Goal: Task Accomplishment & Management: Manage account settings

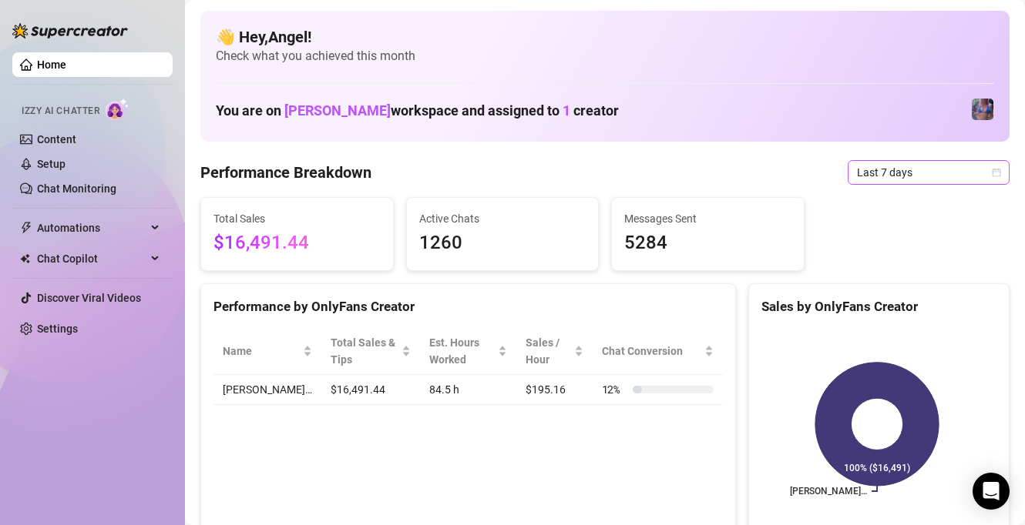
click at [874, 168] on span "Last 7 days" at bounding box center [928, 172] width 143 height 23
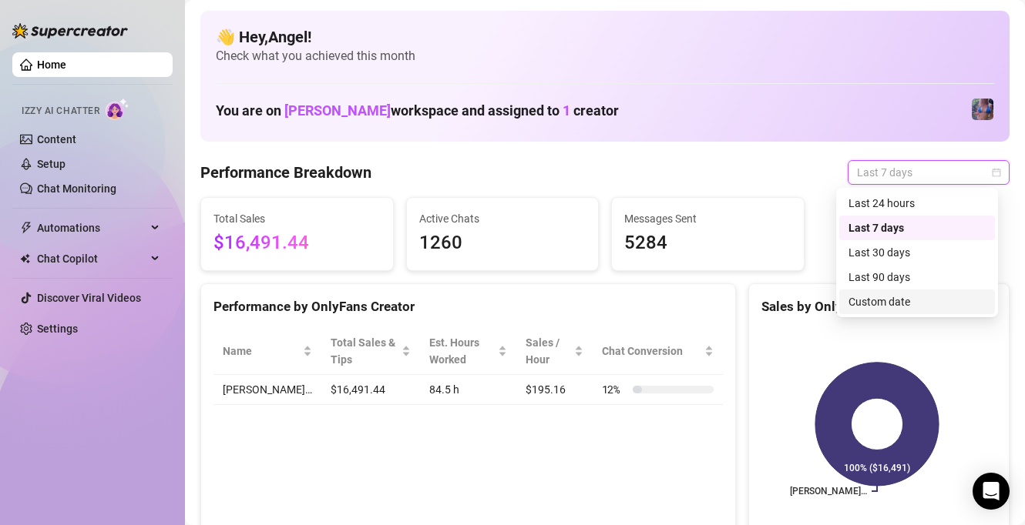
click at [873, 307] on div "Custom date" at bounding box center [916, 301] width 137 height 17
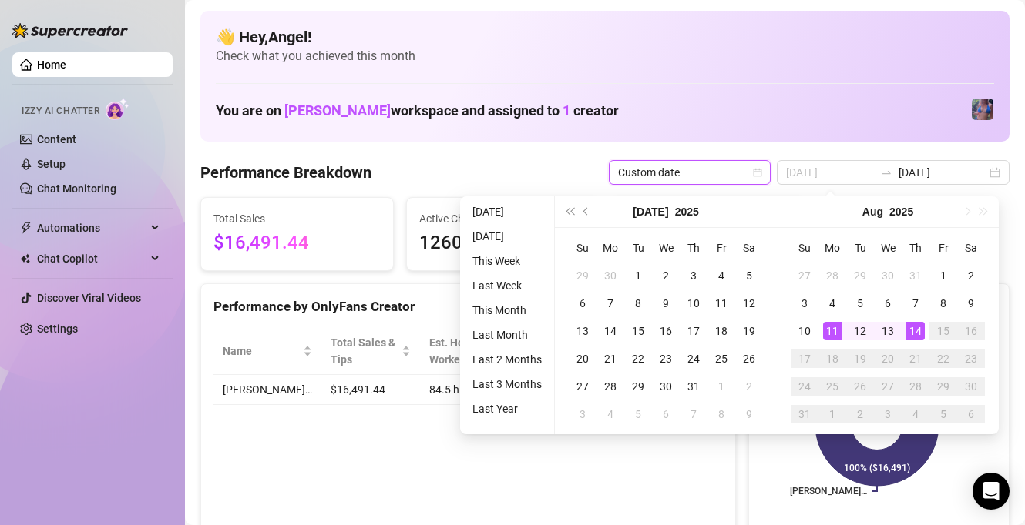
type input "[DATE]"
click at [833, 330] on div "11" at bounding box center [832, 331] width 18 height 18
type input "[DATE]"
click at [917, 338] on div "14" at bounding box center [915, 331] width 18 height 18
type input "[DATE]"
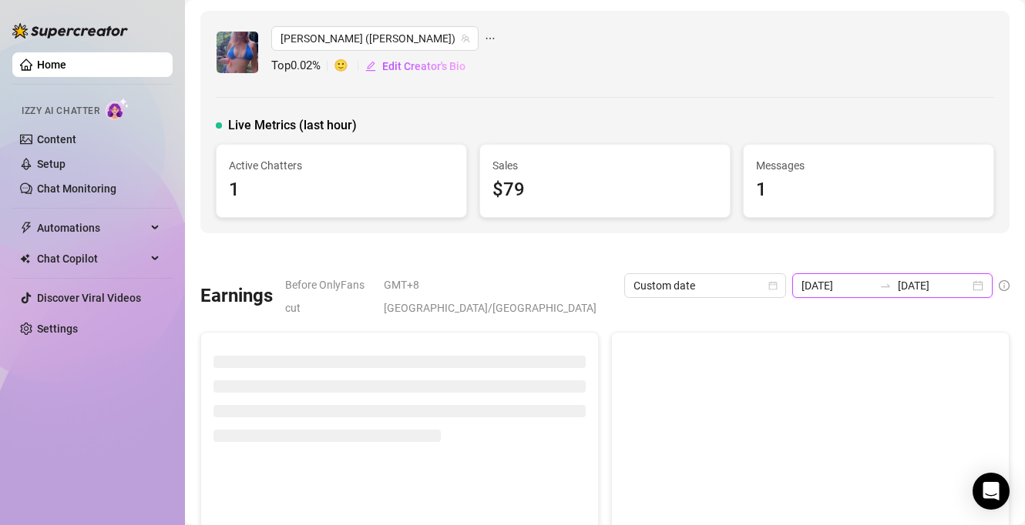
click at [842, 280] on input "[DATE]" at bounding box center [837, 285] width 72 height 17
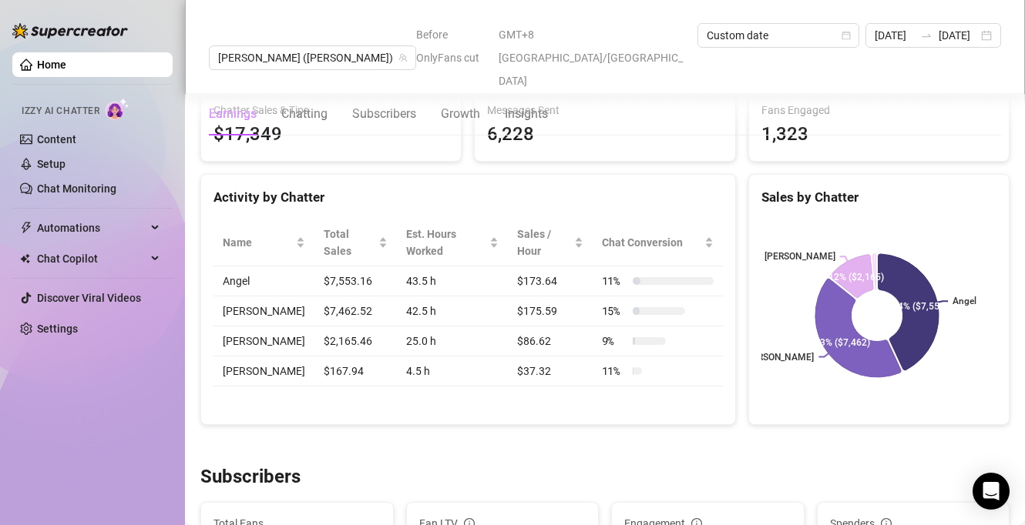
scroll to position [584, 0]
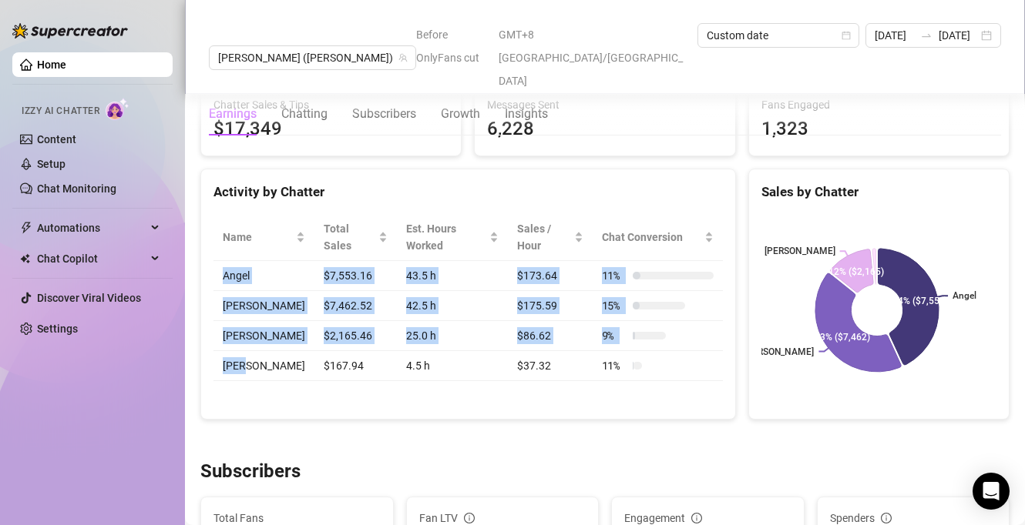
drag, startPoint x: 223, startPoint y: 254, endPoint x: 270, endPoint y: 354, distance: 109.9
click at [270, 352] on tbody "Angel $7,553.16 43.5 h $173.64 11 % [PERSON_NAME] $7,462.52 42.5 h $175.59 15 %…" at bounding box center [467, 321] width 509 height 120
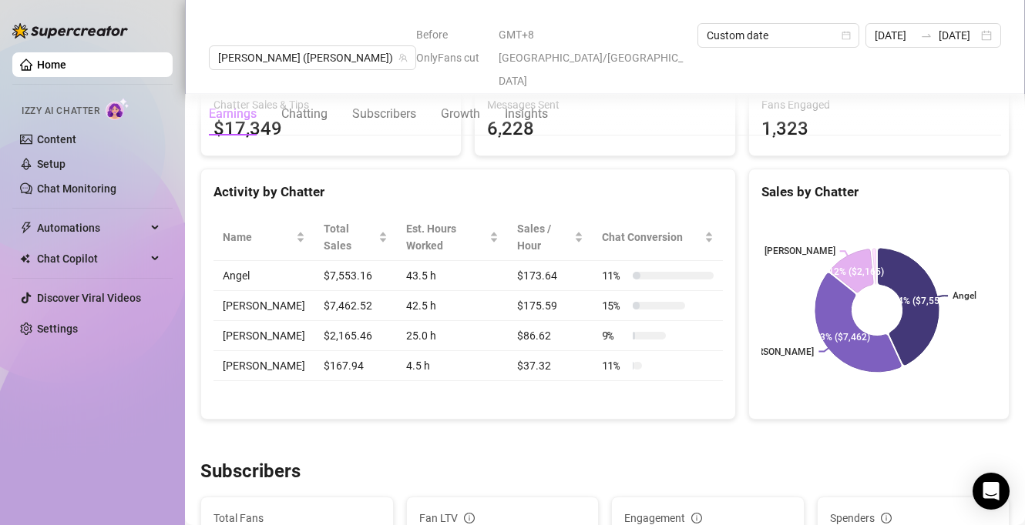
click at [270, 359] on td "[PERSON_NAME]" at bounding box center [263, 366] width 101 height 30
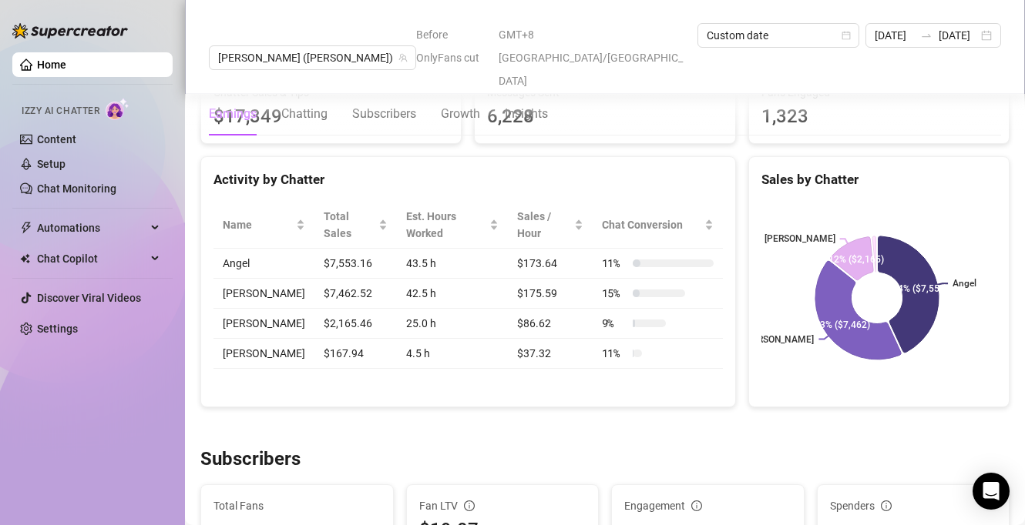
scroll to position [572, 0]
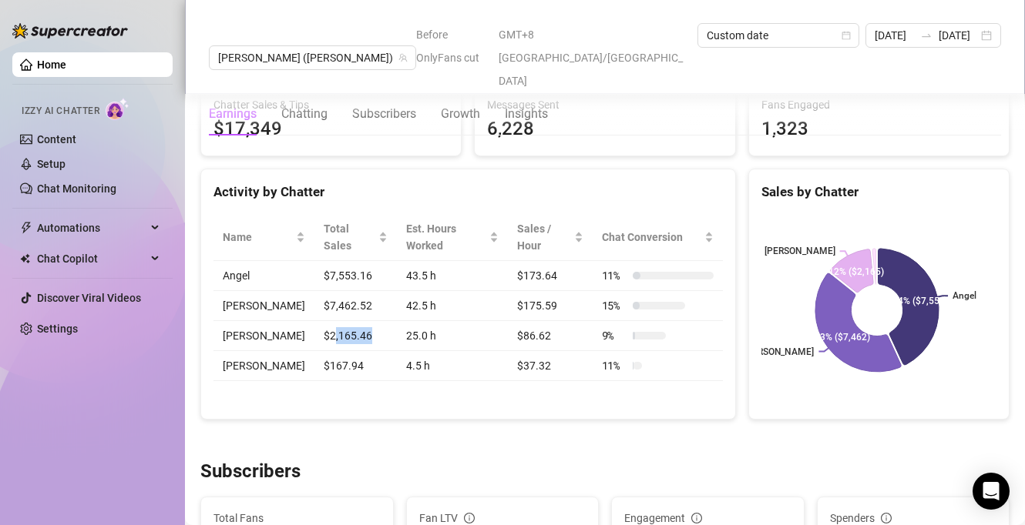
drag, startPoint x: 314, startPoint y: 317, endPoint x: 355, endPoint y: 314, distance: 40.9
click at [355, 321] on td "$2,165.46" at bounding box center [355, 336] width 82 height 30
drag, startPoint x: 357, startPoint y: 315, endPoint x: 291, endPoint y: 316, distance: 66.3
click at [291, 321] on tr "[PERSON_NAME] $2,165.46 25.0 h $86.62 9 %" at bounding box center [467, 336] width 509 height 30
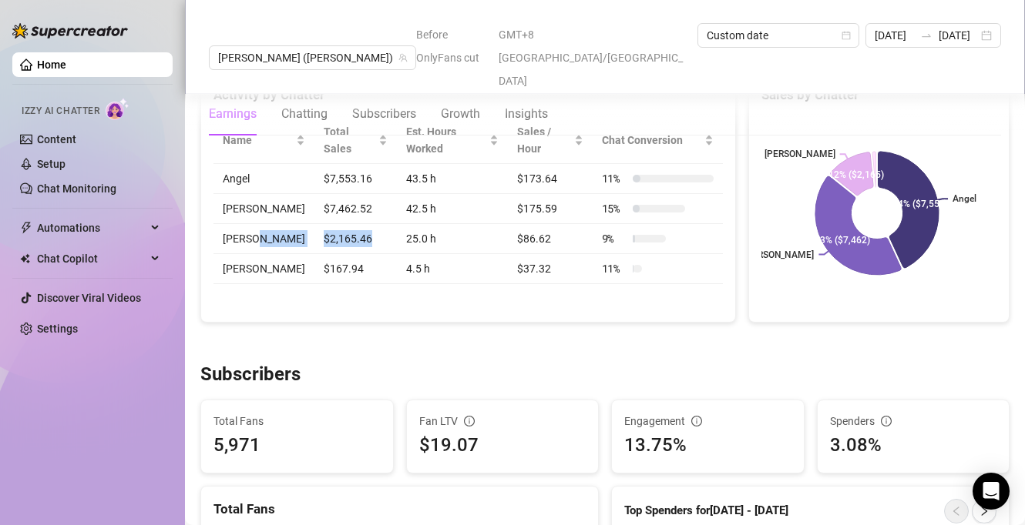
scroll to position [670, 0]
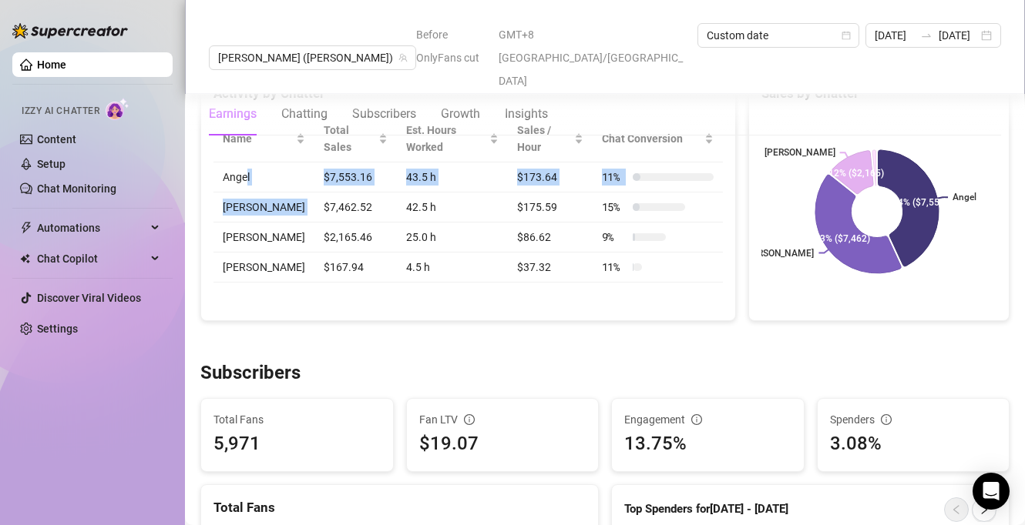
drag, startPoint x: 246, startPoint y: 149, endPoint x: 357, endPoint y: 176, distance: 114.9
click at [357, 176] on tbody "Angel $7,553.16 43.5 h $173.64 11 % [PERSON_NAME] $7,462.52 42.5 h $175.59 15 %…" at bounding box center [467, 223] width 509 height 120
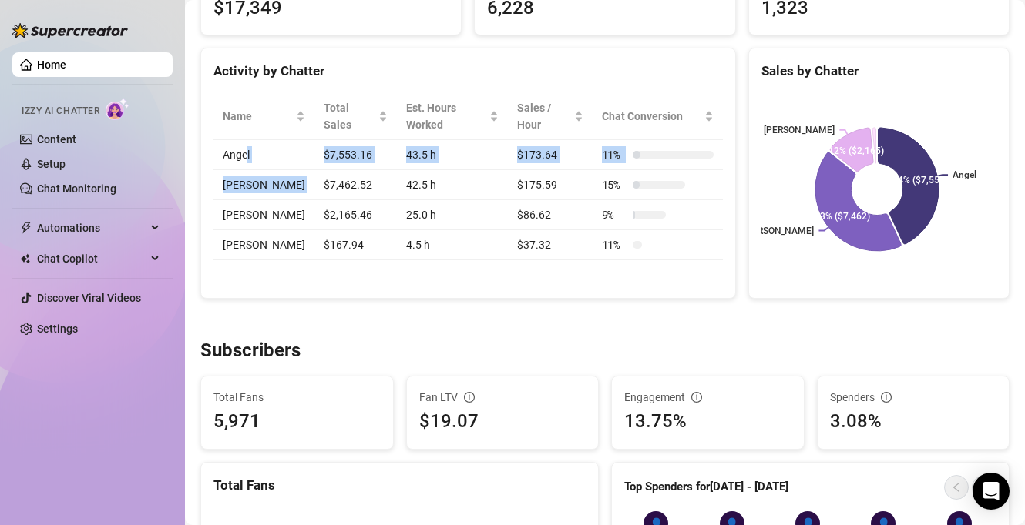
scroll to position [0, 0]
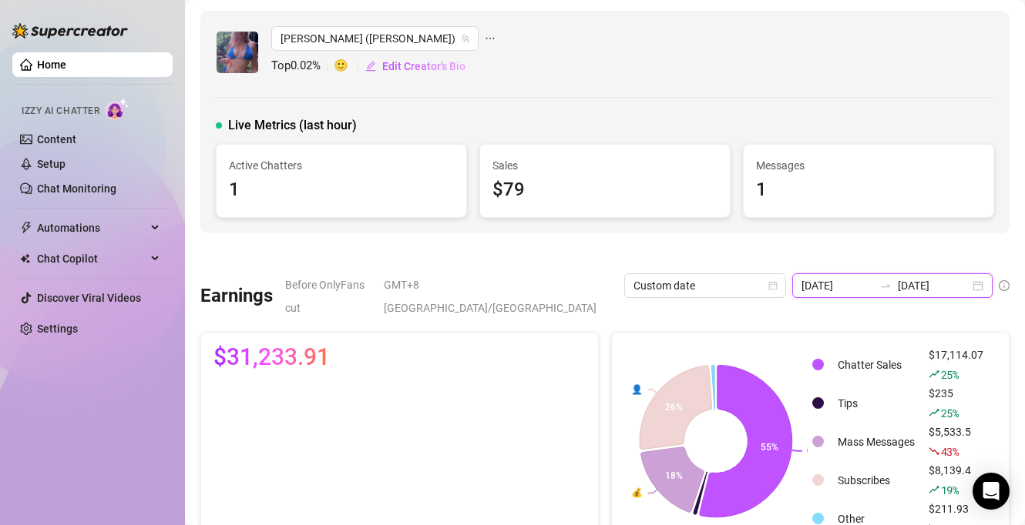
click at [852, 286] on input "[DATE]" at bounding box center [837, 285] width 72 height 17
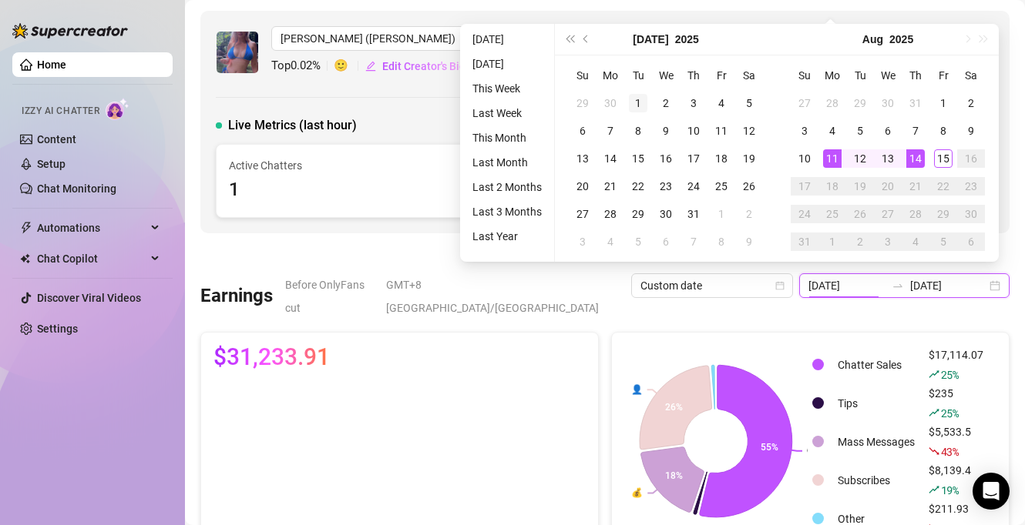
type input "[DATE]"
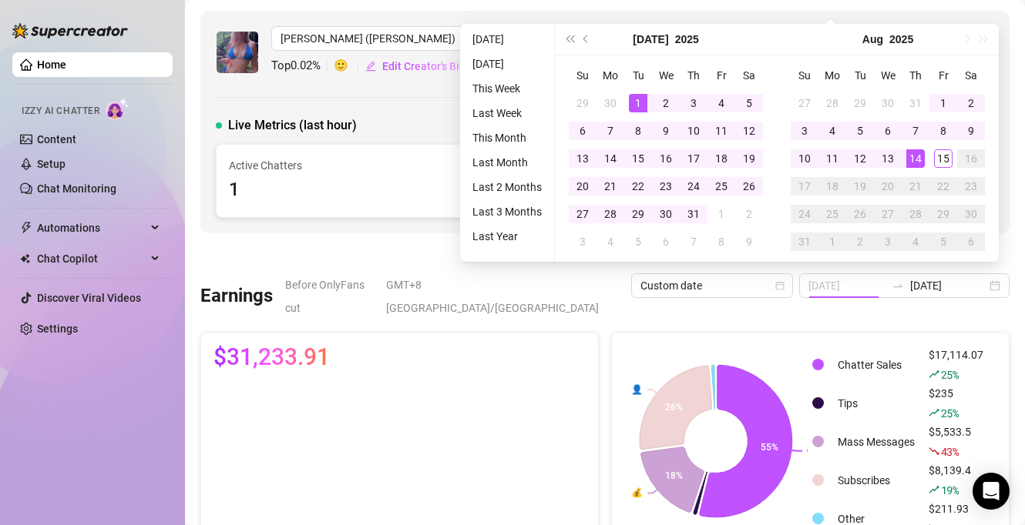
click at [634, 98] on div "1" at bounding box center [638, 103] width 18 height 18
type input "[DATE]"
click at [937, 159] on div "15" at bounding box center [943, 158] width 18 height 18
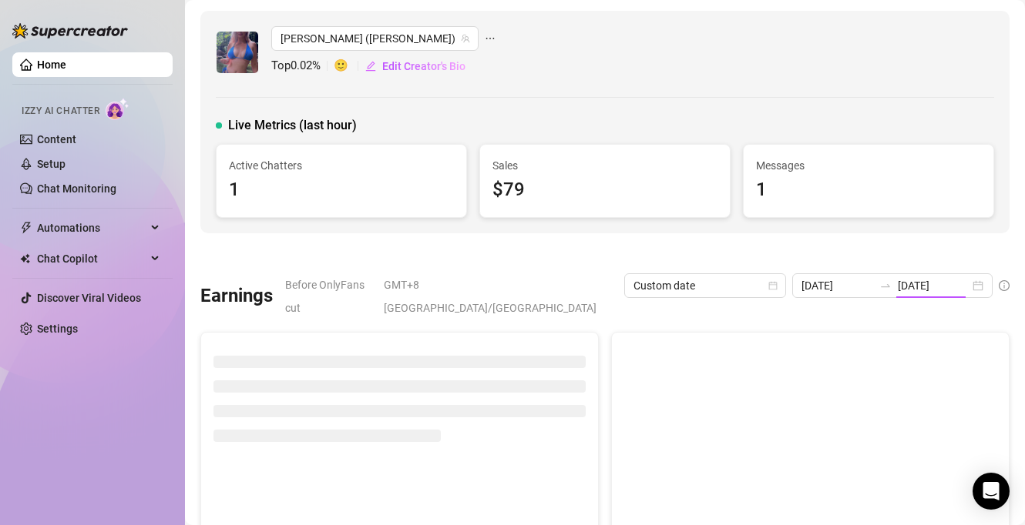
type input "[DATE]"
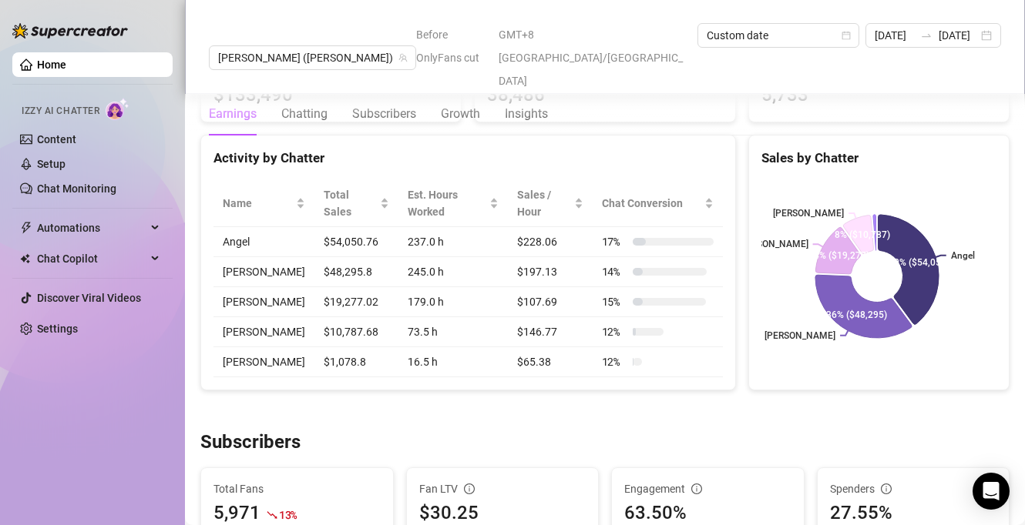
scroll to position [608, 0]
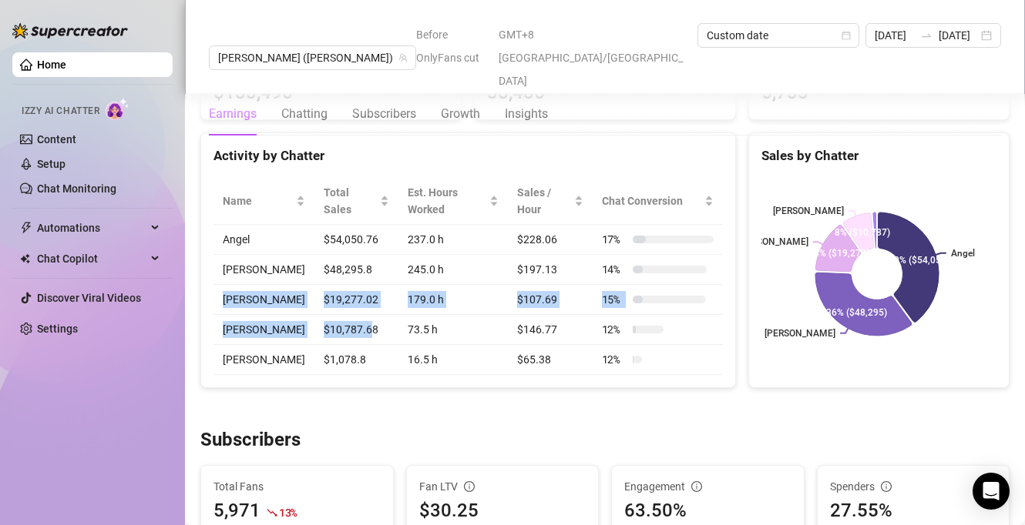
drag, startPoint x: 226, startPoint y: 276, endPoint x: 367, endPoint y: 311, distance: 145.4
click at [367, 311] on tbody "Angel $54,050.76 237.0 h $228.06 17 % [PERSON_NAME] $48,295.8 245.0 h $197.13 1…" at bounding box center [467, 300] width 509 height 150
click at [398, 285] on td "179.0 h" at bounding box center [452, 300] width 109 height 30
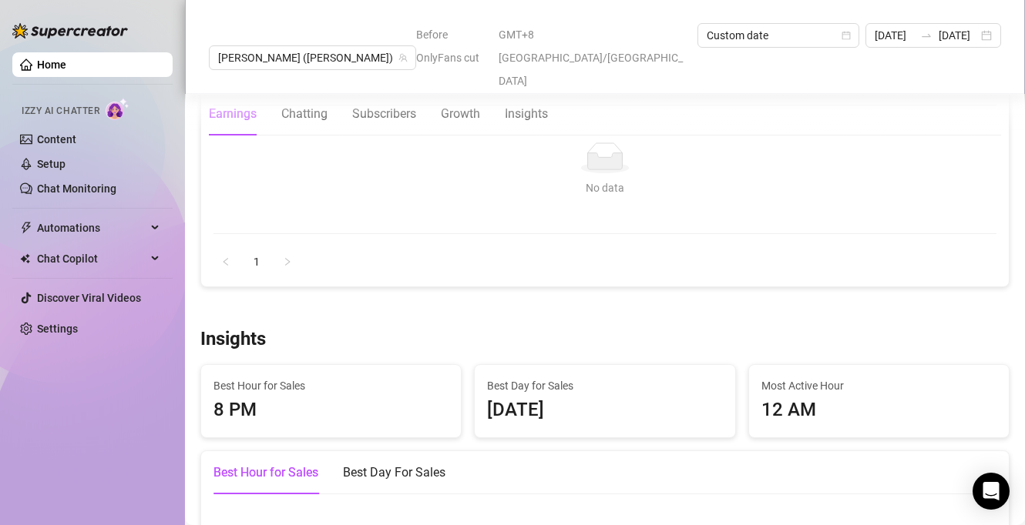
scroll to position [1871, 0]
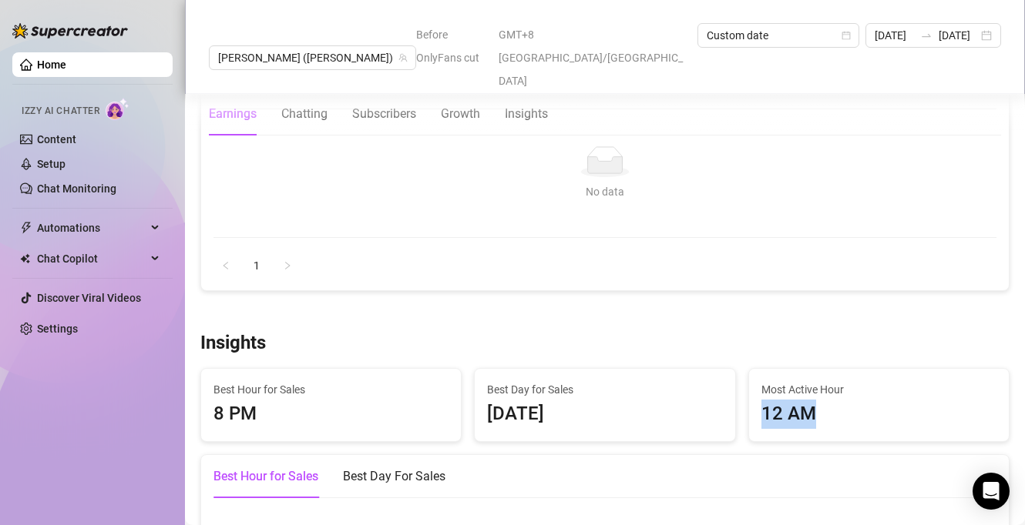
drag, startPoint x: 752, startPoint y: 402, endPoint x: 837, endPoint y: 419, distance: 86.4
click at [837, 419] on div "Most Active Hour 12 AM" at bounding box center [879, 405] width 260 height 72
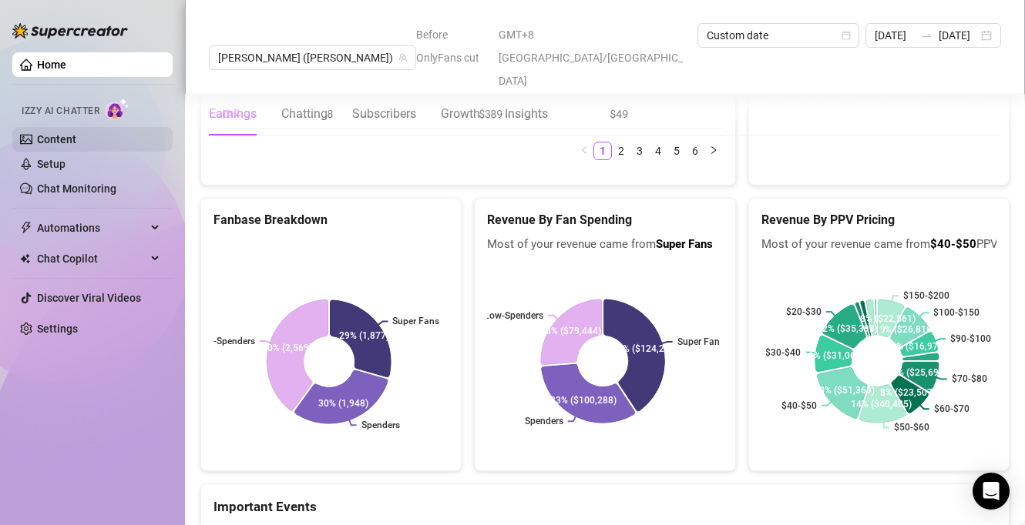
scroll to position [2791, 0]
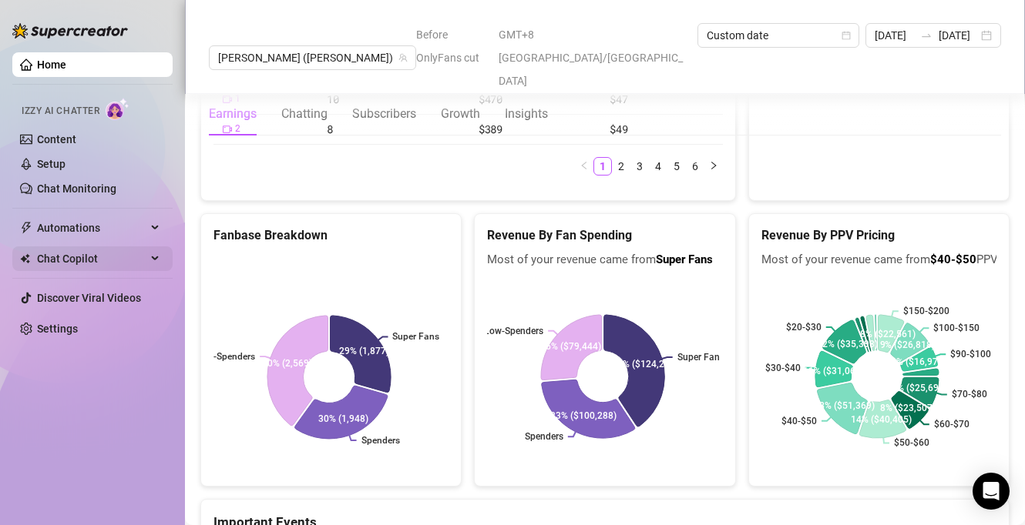
click at [65, 259] on span "Chat Copilot" at bounding box center [91, 259] width 109 height 25
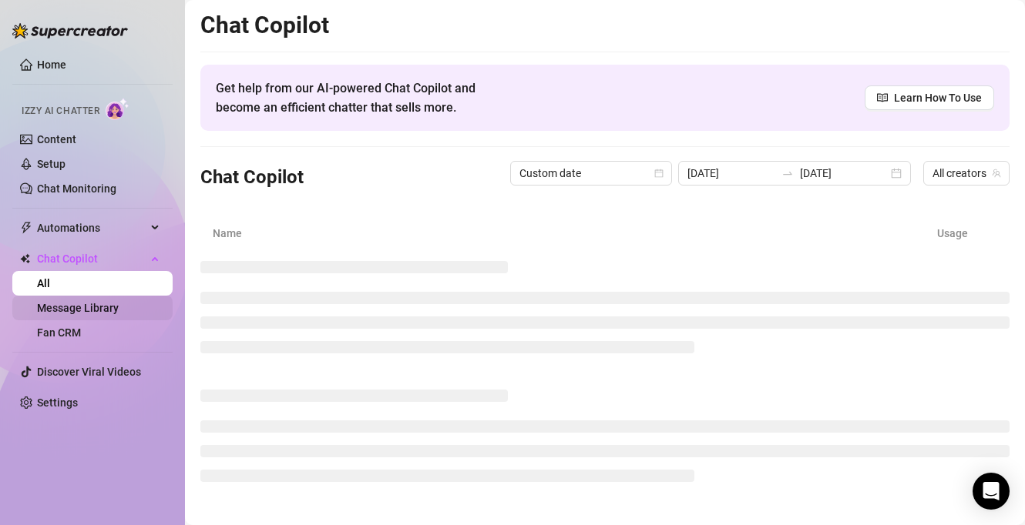
click at [82, 308] on link "Message Library" at bounding box center [78, 308] width 82 height 12
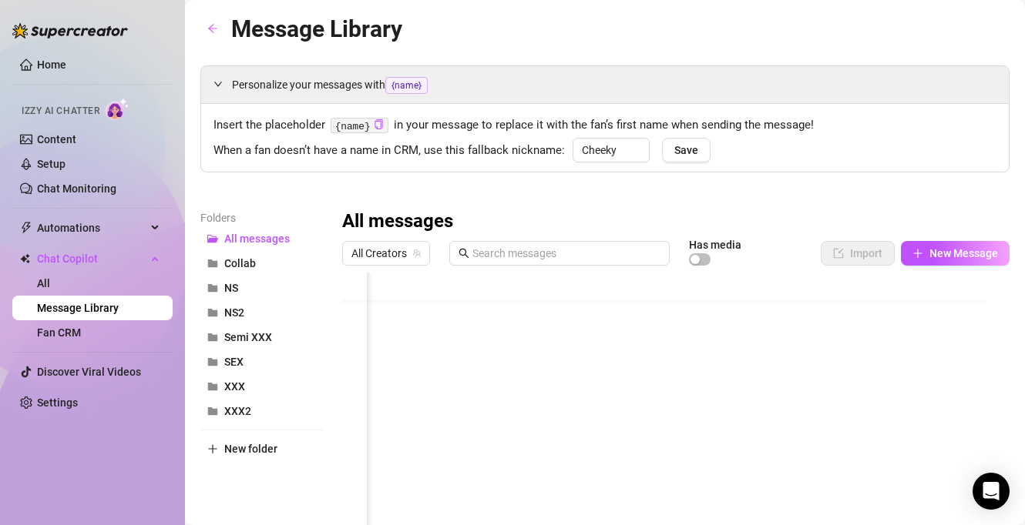
scroll to position [27, 136]
click at [213, 317] on icon "folder" at bounding box center [212, 312] width 11 height 11
click at [763, 316] on div at bounding box center [670, 445] width 656 height 344
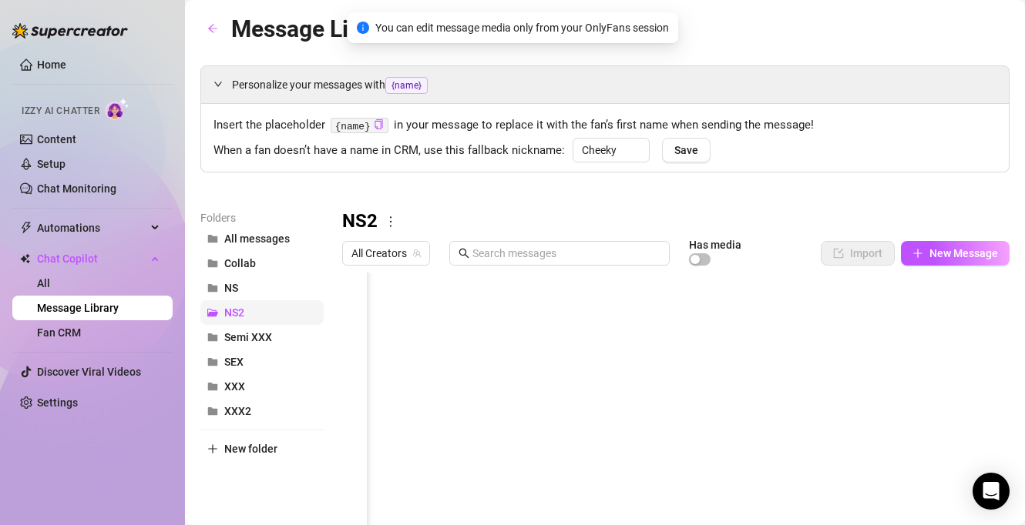
click at [761, 317] on div at bounding box center [670, 445] width 656 height 344
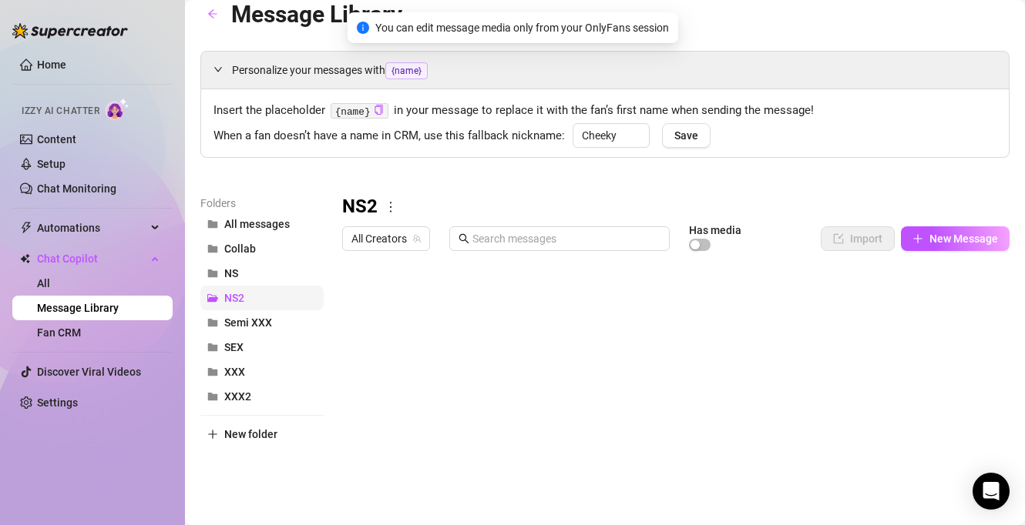
scroll to position [17, 0]
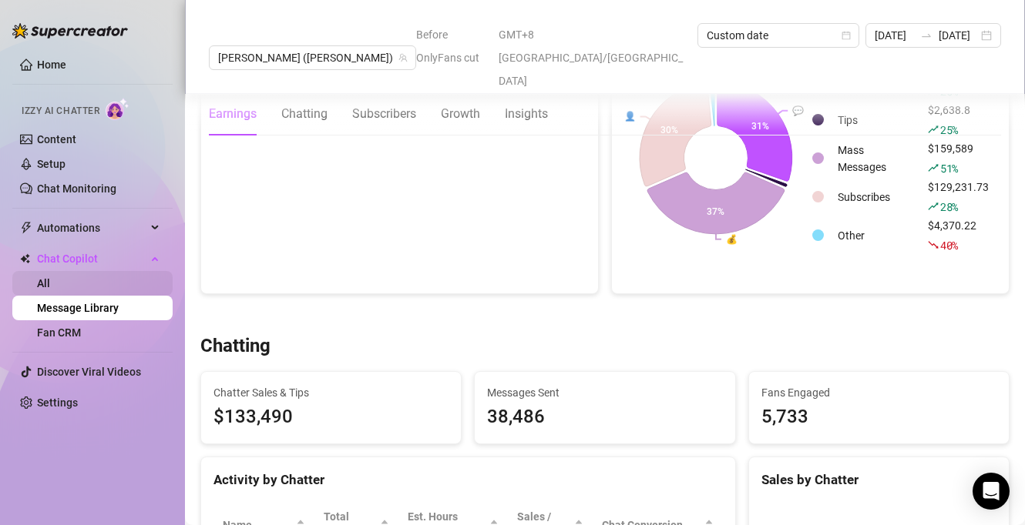
scroll to position [290, 0]
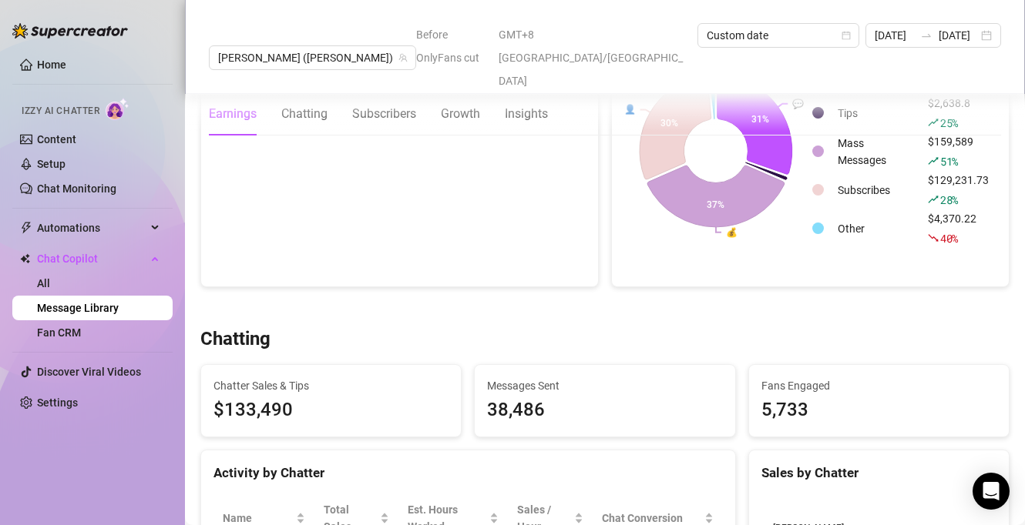
click at [119, 302] on link "Message Library" at bounding box center [78, 308] width 82 height 12
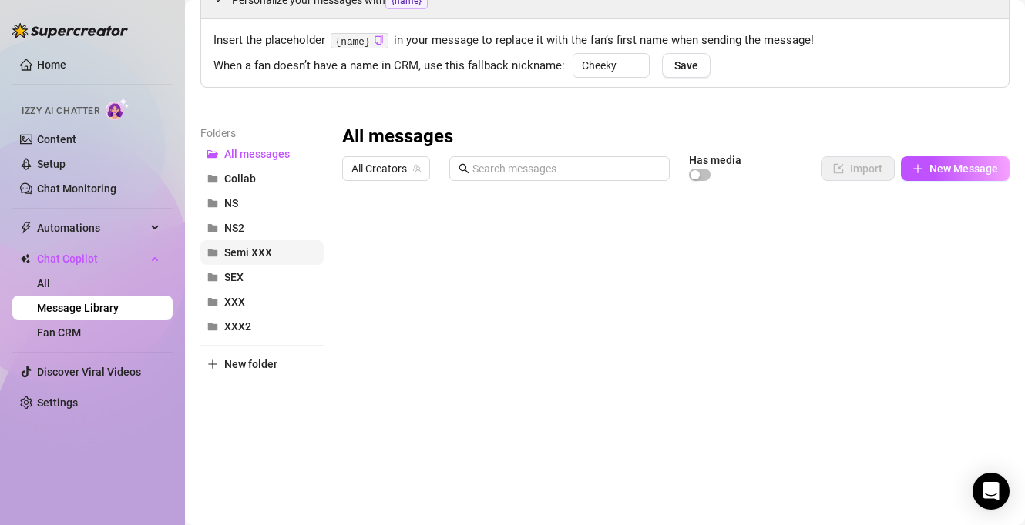
scroll to position [104, 0]
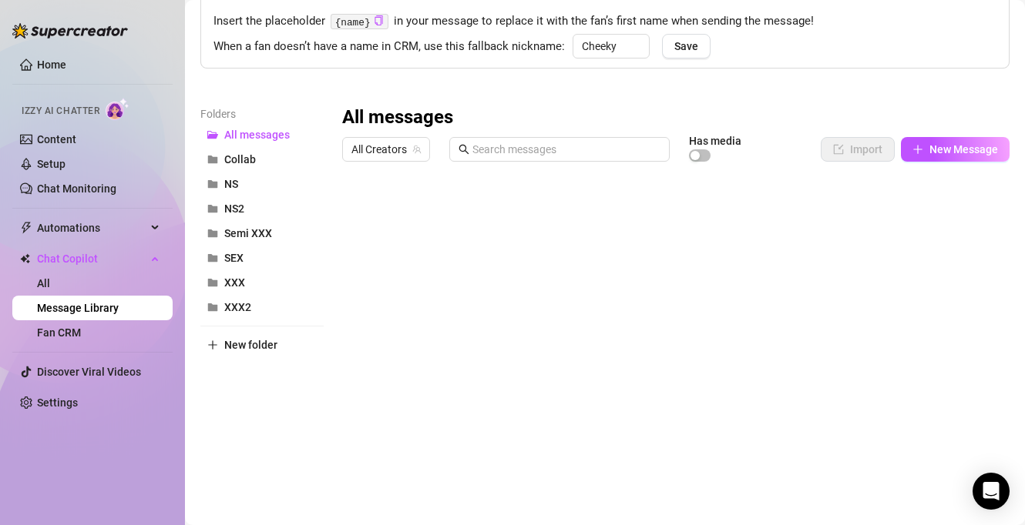
drag, startPoint x: 207, startPoint y: 233, endPoint x: 246, endPoint y: 420, distance: 191.1
click at [246, 420] on div "Folders All messages Collab NS NS2 Semi XXX SEX XXX XXX2 New folder" at bounding box center [261, 309] width 123 height 407
click at [240, 256] on span "SEX" at bounding box center [233, 258] width 19 height 12
click at [394, 119] on icon "more" at bounding box center [389, 118] width 14 height 14
click at [401, 141] on link "Rename" at bounding box center [422, 143] width 56 height 12
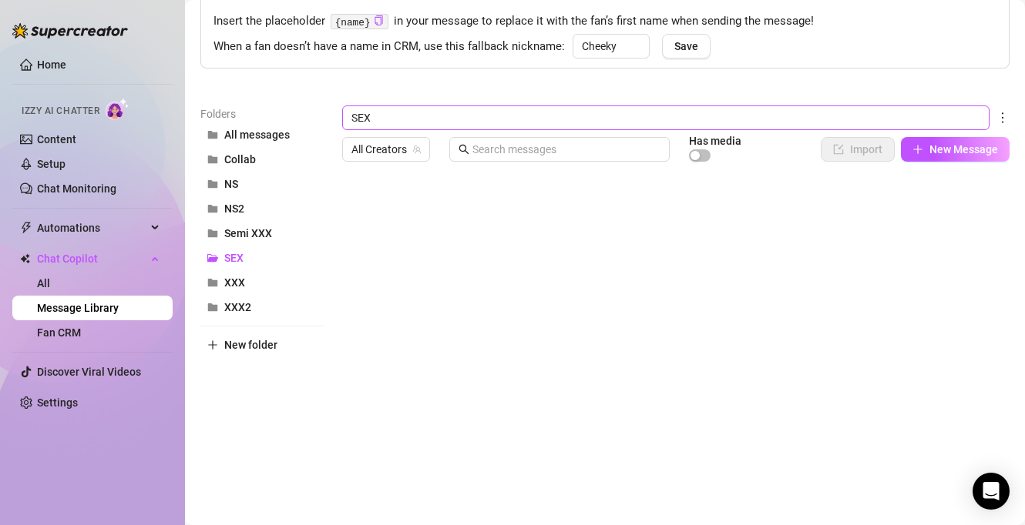
click at [387, 114] on input "SEX" at bounding box center [665, 118] width 647 height 25
type input "AFTER BG"
click at [270, 407] on div "Folders All messages Collab NS NS2 Semi XXX SEX XXX XXX2 New folder" at bounding box center [261, 309] width 123 height 407
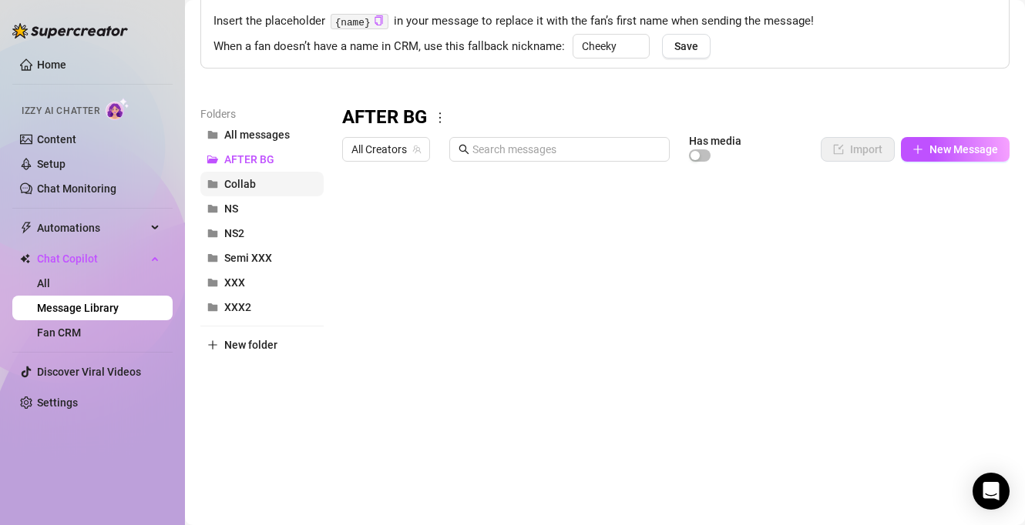
click at [251, 183] on span "Collab" at bounding box center [240, 184] width 32 height 12
click at [247, 212] on button "NS" at bounding box center [261, 208] width 123 height 25
click at [247, 223] on button "NS2" at bounding box center [261, 233] width 123 height 25
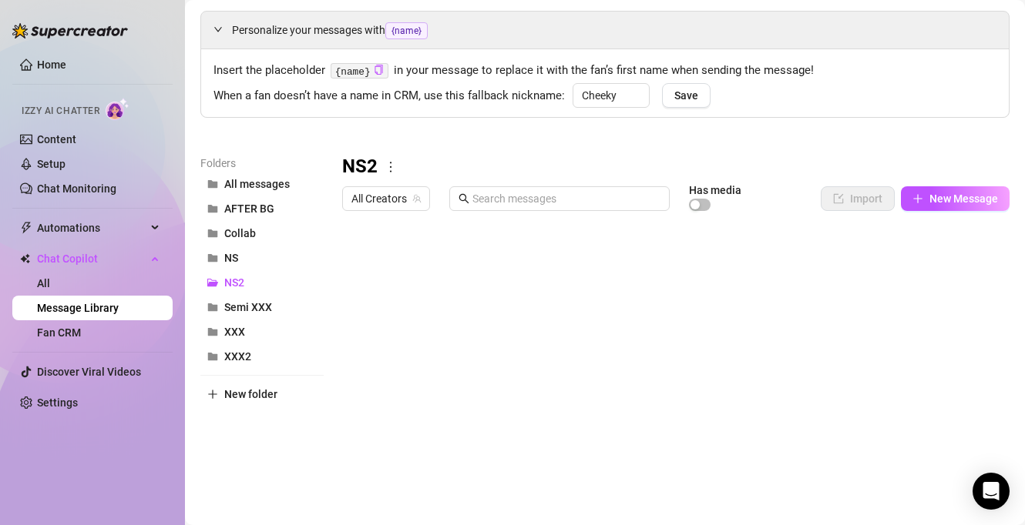
scroll to position [61, 0]
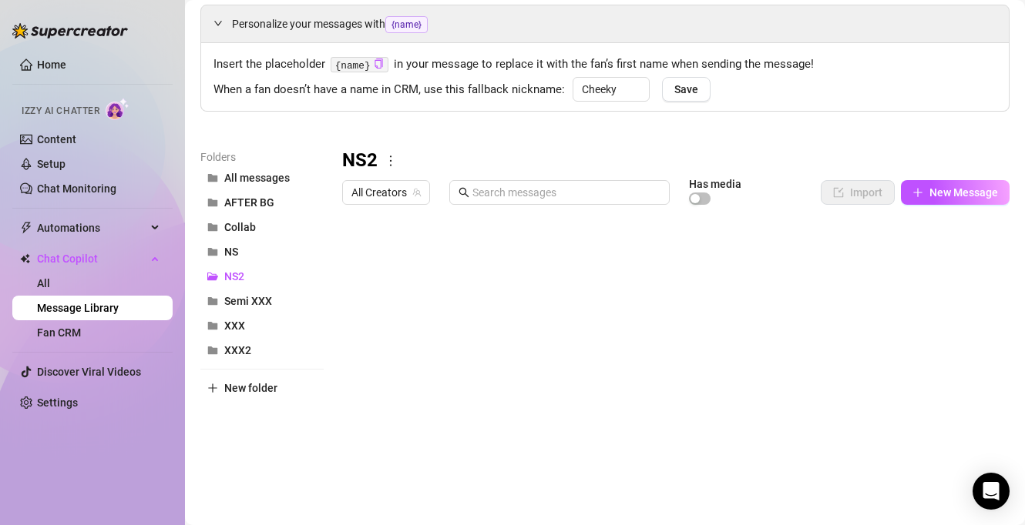
drag, startPoint x: 347, startPoint y: 287, endPoint x: 345, endPoint y: 312, distance: 24.7
click at [345, 312] on div at bounding box center [670, 384] width 656 height 344
click at [242, 305] on span "Semi XXX" at bounding box center [248, 301] width 48 height 12
drag, startPoint x: 346, startPoint y: 286, endPoint x: 339, endPoint y: 255, distance: 31.6
click at [339, 255] on div "Folders All messages AFTER BG Collab NS NS2 Semi XXX XXX XXX2 New folder Semi X…" at bounding box center [604, 352] width 809 height 407
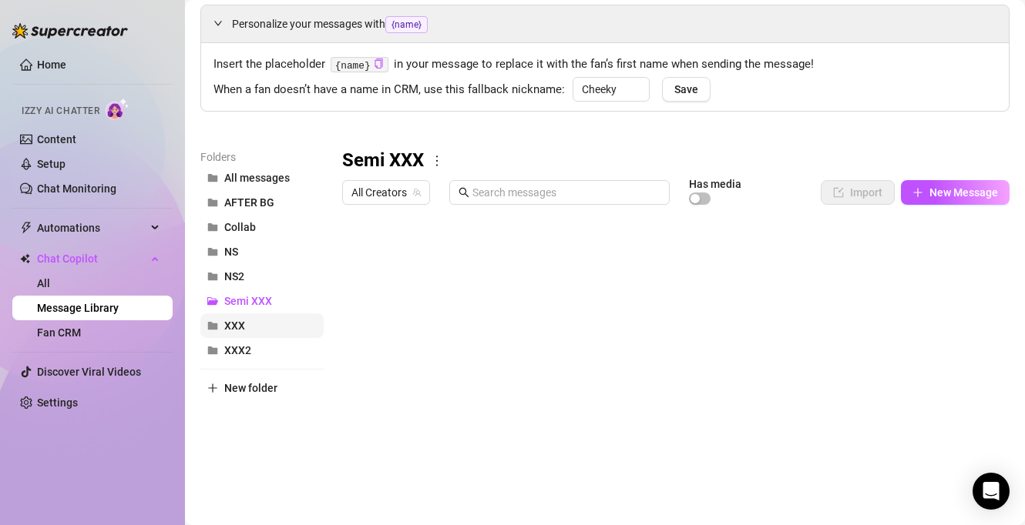
click at [241, 318] on button "XXX" at bounding box center [261, 326] width 123 height 25
drag, startPoint x: 344, startPoint y: 257, endPoint x: 351, endPoint y: 344, distance: 88.0
click at [351, 344] on div at bounding box center [670, 384] width 656 height 344
click at [217, 355] on span "button" at bounding box center [212, 350] width 11 height 12
drag, startPoint x: 346, startPoint y: 287, endPoint x: 355, endPoint y: 373, distance: 86.0
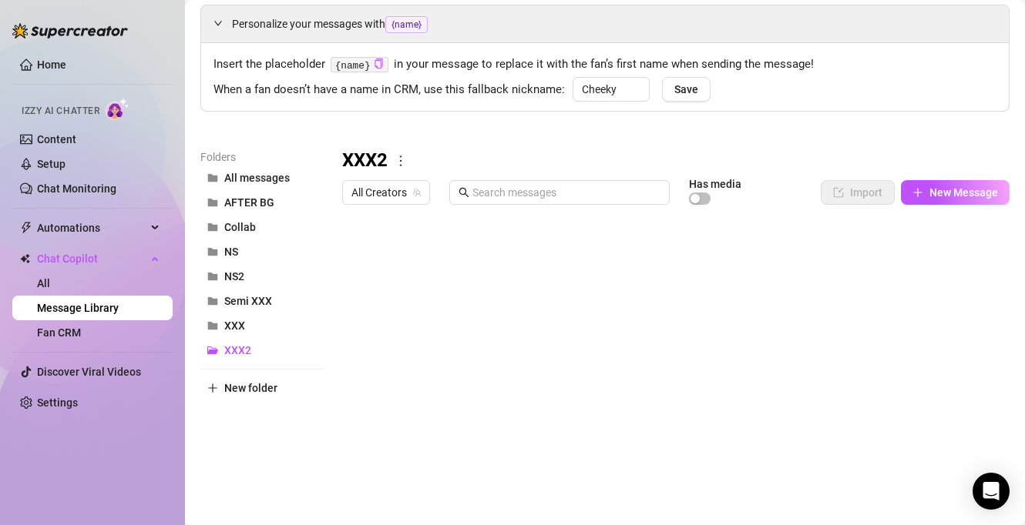
click at [355, 373] on div at bounding box center [670, 384] width 656 height 344
click at [319, 453] on div "Folders All messages AFTER BG Collab NS NS2 Semi XXX XXX XXX2 New folder" at bounding box center [261, 352] width 123 height 407
